Goal: Transaction & Acquisition: Download file/media

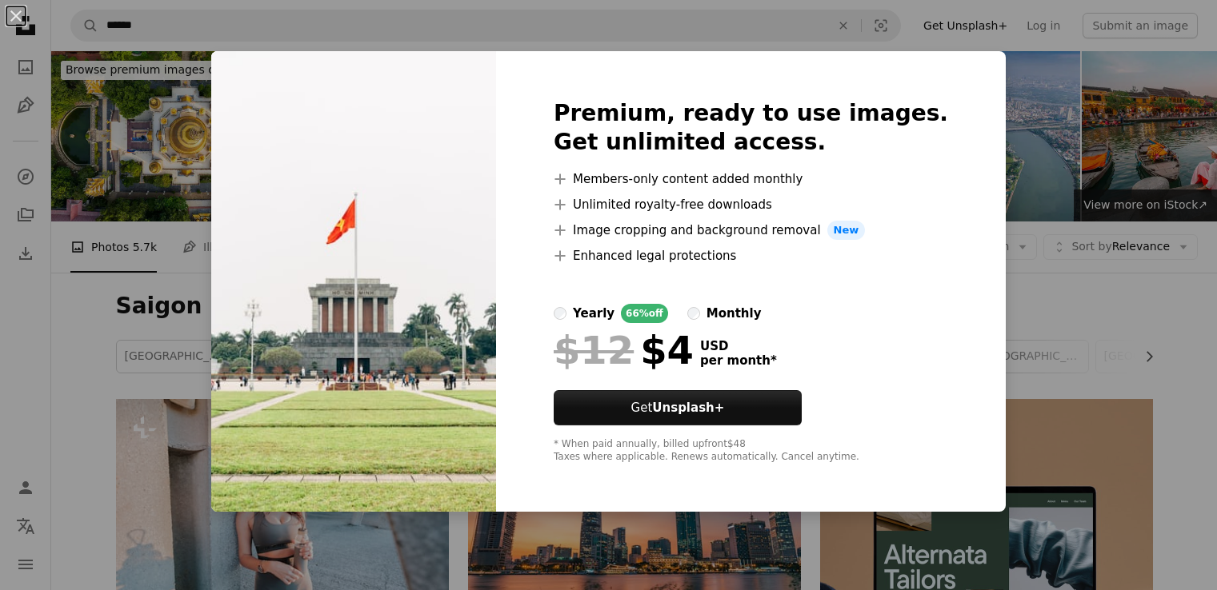
scroll to position [880, 0]
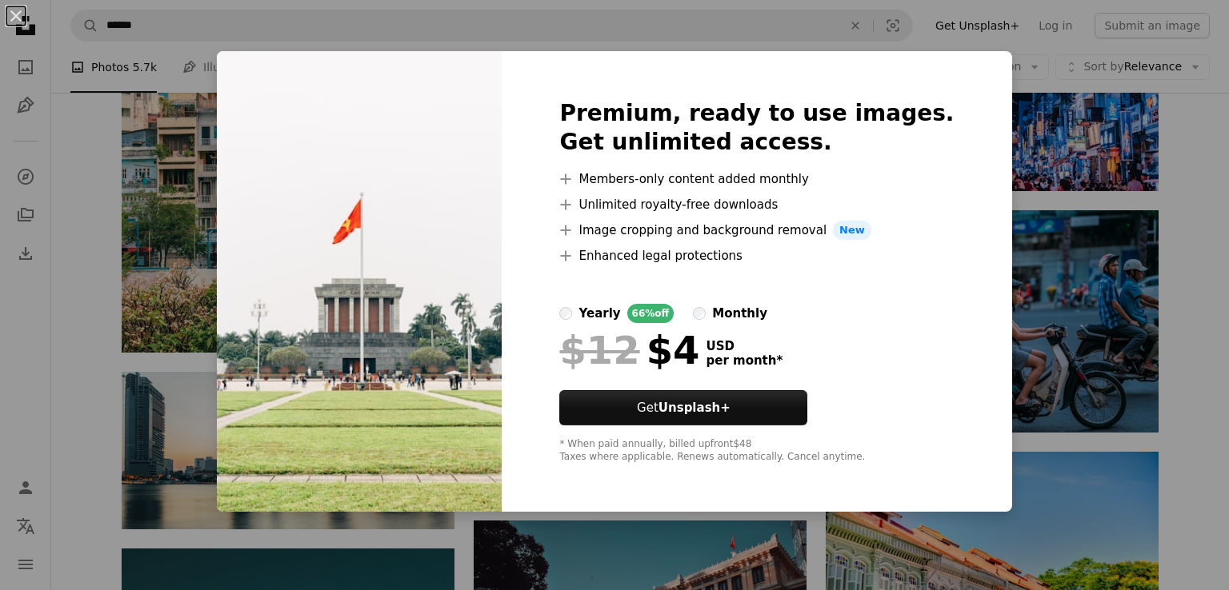
click at [1006, 280] on div "An X shape Premium, ready to use images. Get unlimited access. A plus sign Memb…" at bounding box center [614, 295] width 1229 height 590
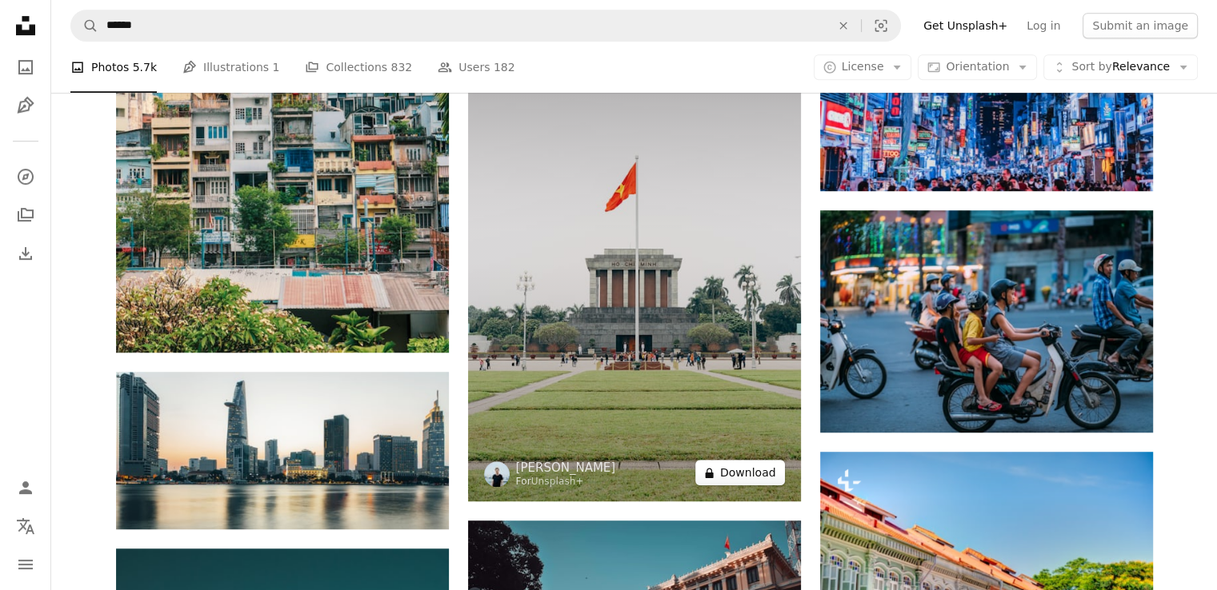
click at [734, 478] on button "A lock Download" at bounding box center [740, 473] width 90 height 26
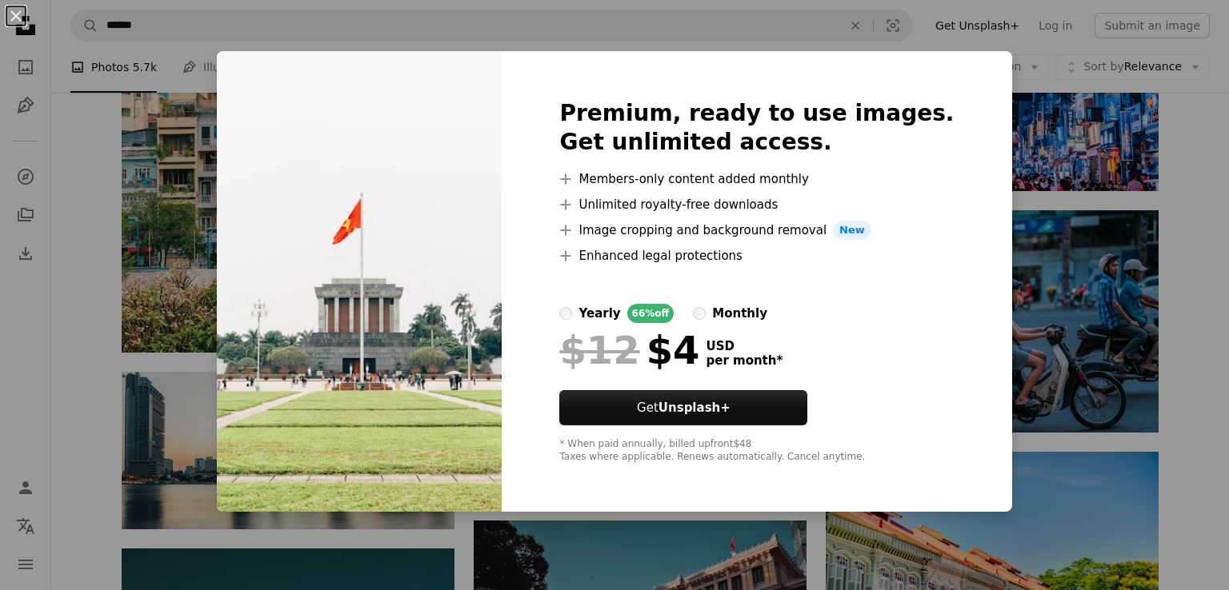
click at [1191, 158] on div "An X shape Premium, ready to use images. Get unlimited access. A plus sign Memb…" at bounding box center [614, 295] width 1229 height 590
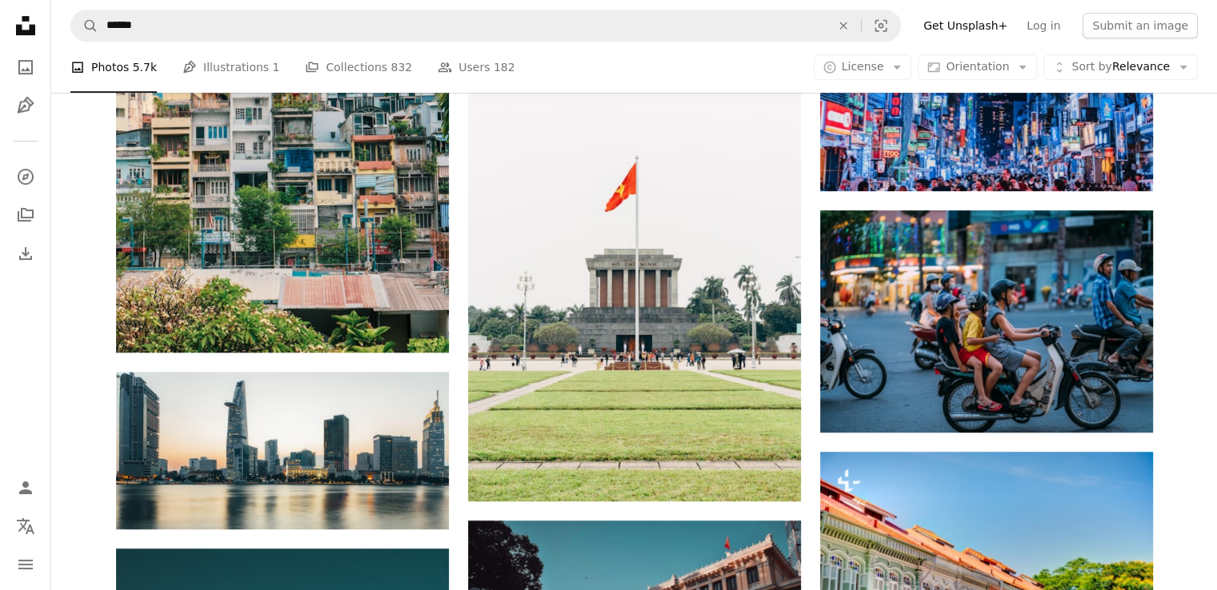
scroll to position [1440, 0]
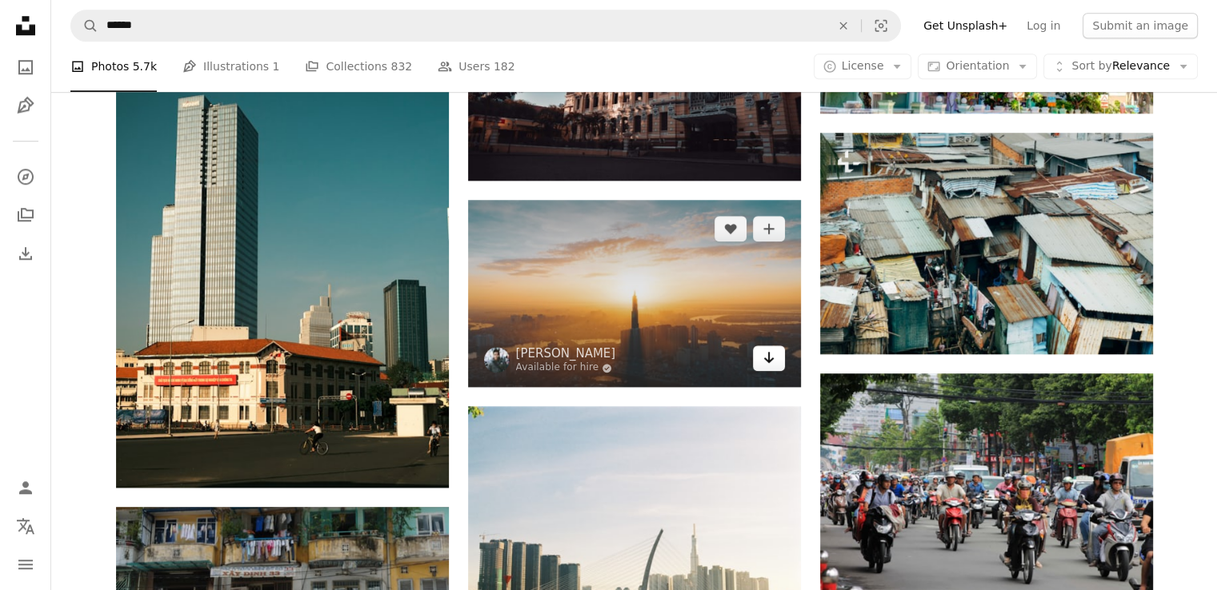
click at [778, 363] on link "Arrow pointing down" at bounding box center [769, 359] width 32 height 26
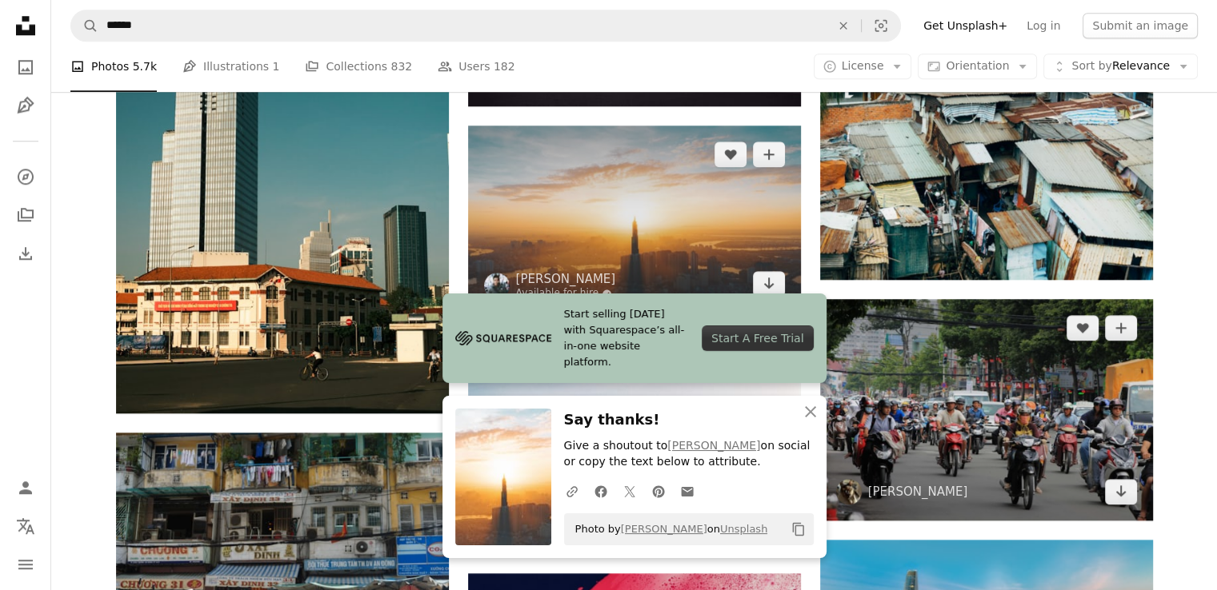
scroll to position [1840, 0]
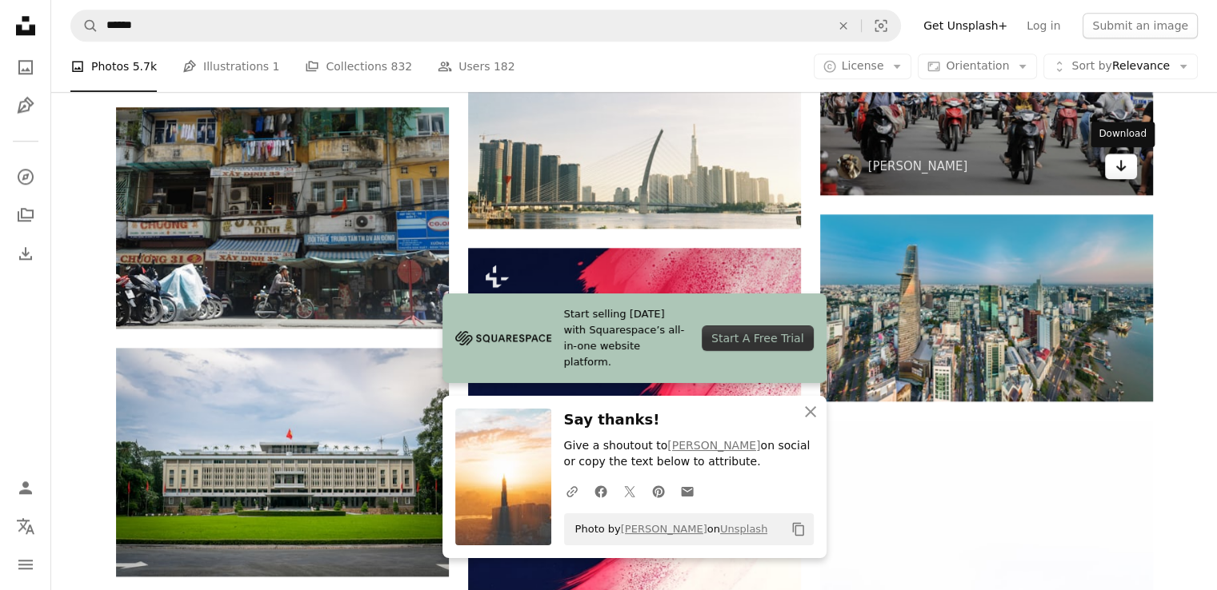
click at [1131, 174] on link "Arrow pointing down" at bounding box center [1121, 167] width 32 height 26
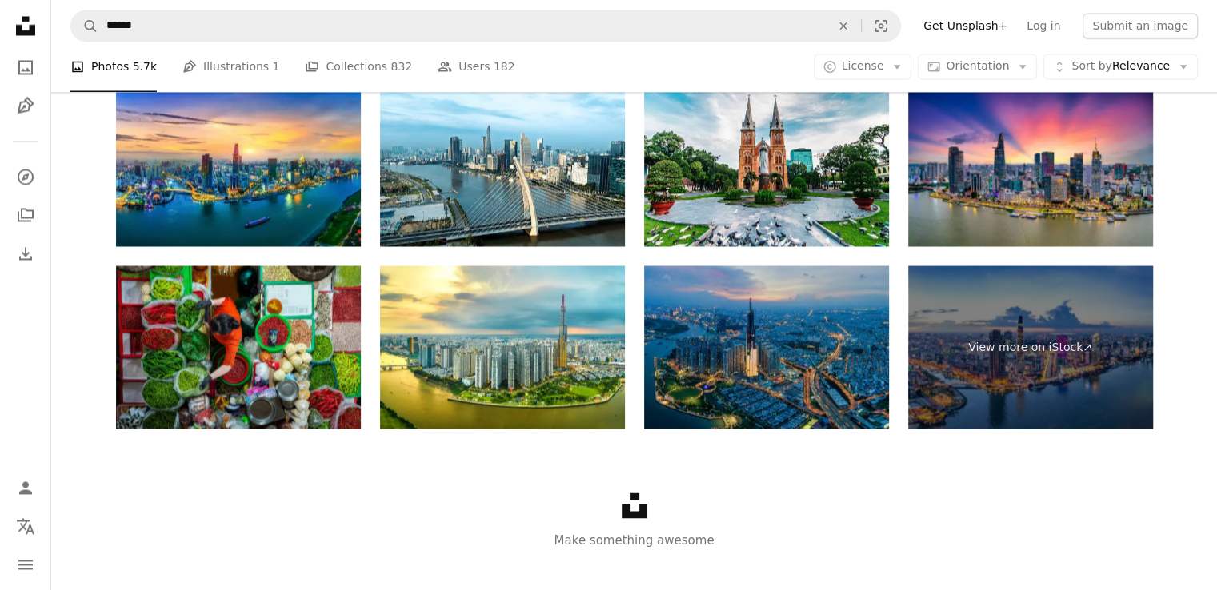
scroll to position [2872, 0]
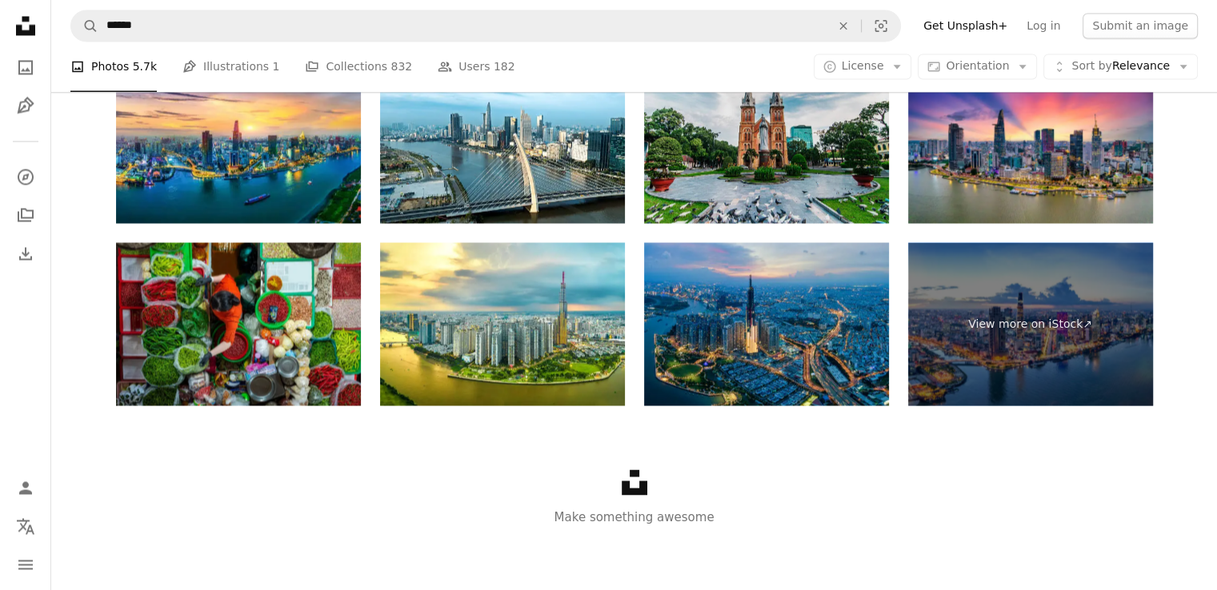
click at [766, 191] on img at bounding box center [766, 141] width 245 height 163
click at [826, 191] on img at bounding box center [766, 141] width 245 height 163
